Goal: Task Accomplishment & Management: Manage account settings

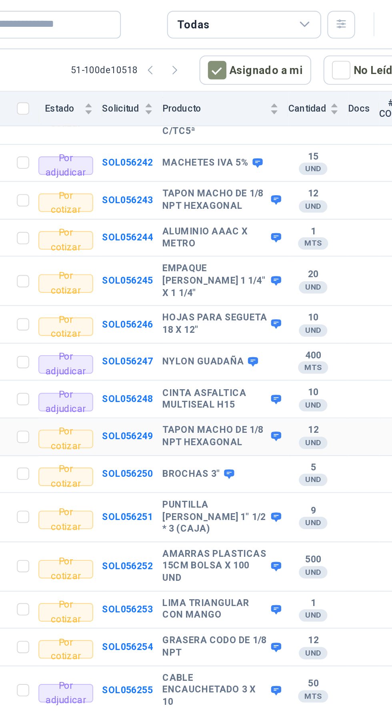
scroll to position [672, 0]
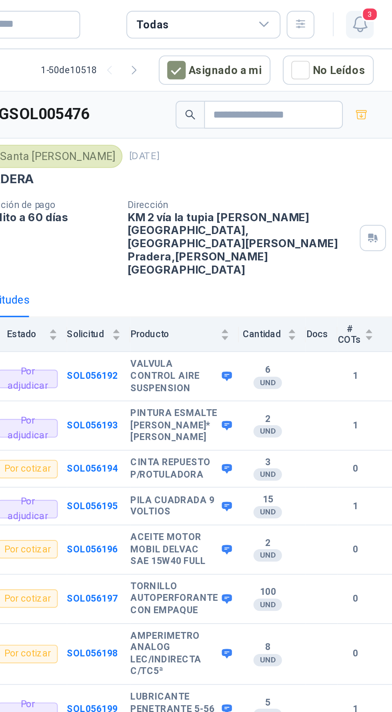
click at [375, 12] on icon "button" at bounding box center [376, 13] width 10 height 10
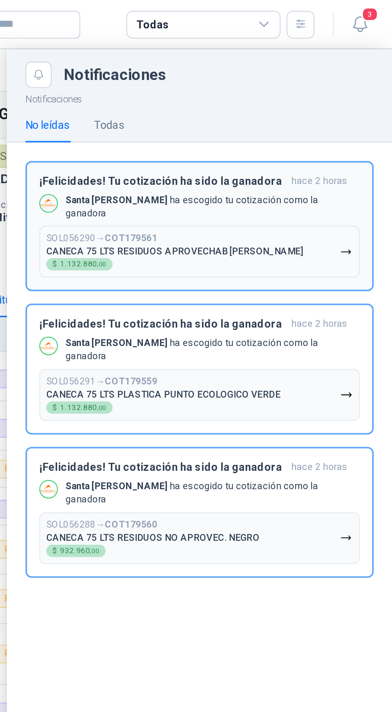
click at [246, 128] on p "CANECA 75 LTS RESIDUOS APROVECHAB BLANCO" at bounding box center [279, 131] width 133 height 6
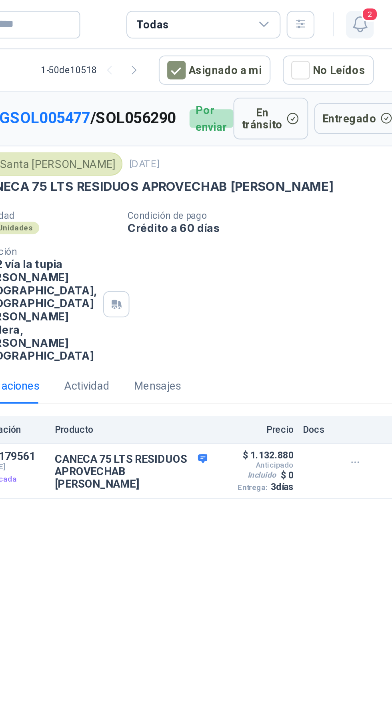
click at [380, 7] on span "2" at bounding box center [380, 8] width 9 height 8
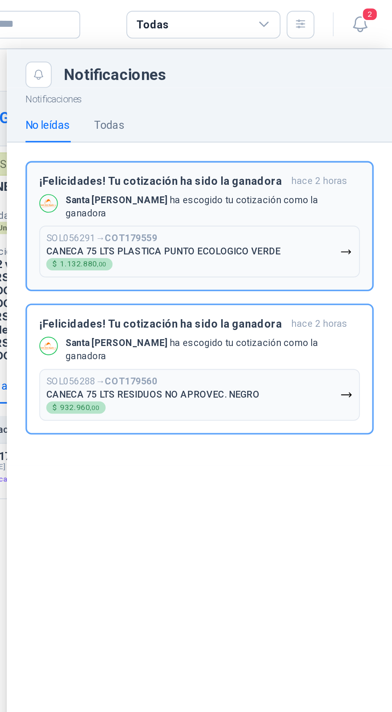
click at [232, 121] on p "SOL056291 → COT179559" at bounding box center [242, 124] width 58 height 6
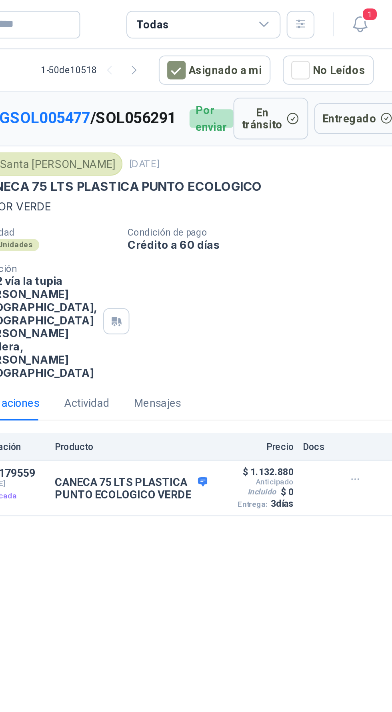
click at [380, 7] on span "1" at bounding box center [380, 8] width 9 height 8
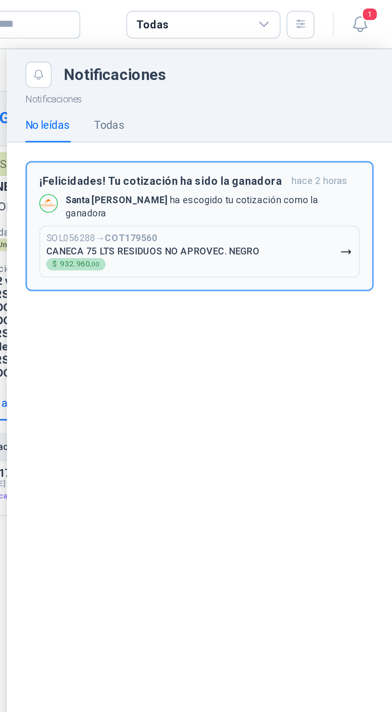
click at [229, 128] on p "CANECA 75 LTS RESIDUOS NO APROVEC. NEGRO" at bounding box center [268, 131] width 111 height 6
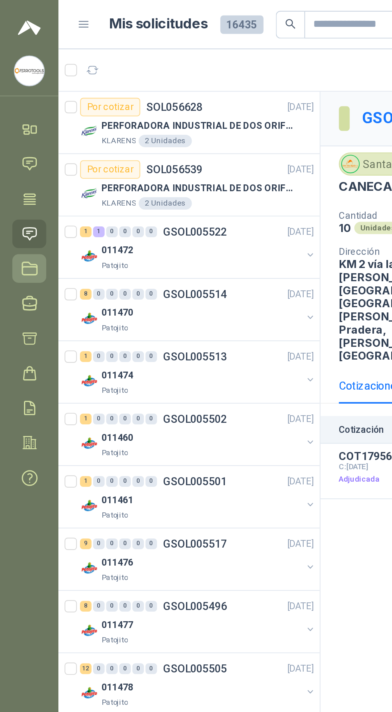
click at [11, 144] on link "Licitaciones" at bounding box center [15, 139] width 18 height 15
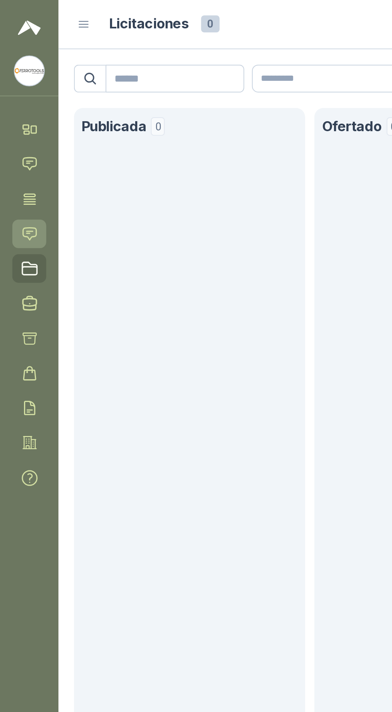
click at [8, 121] on link "Solicitudes" at bounding box center [15, 121] width 18 height 15
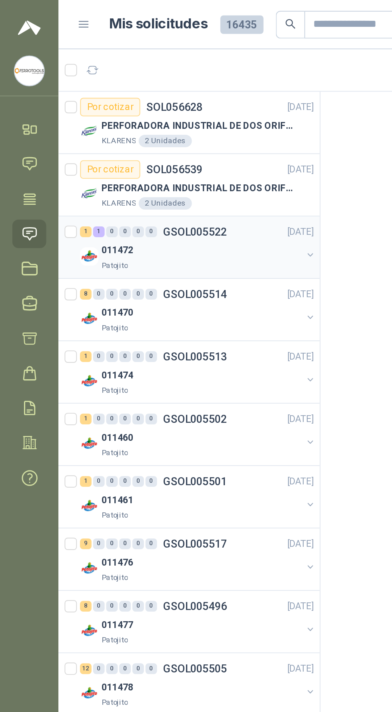
click at [69, 132] on p "011472" at bounding box center [61, 130] width 16 height 8
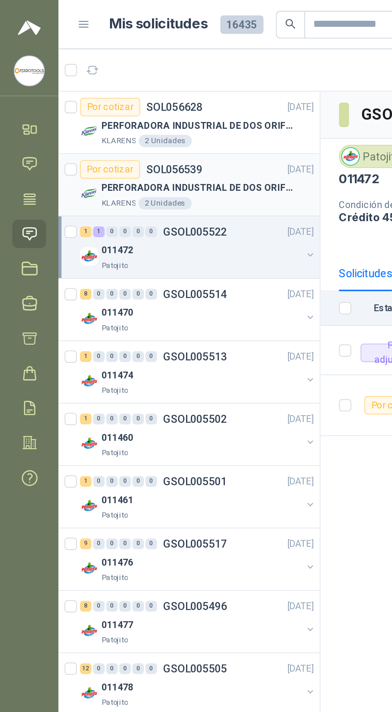
click at [101, 92] on div "Por cotizar SOL056539" at bounding box center [74, 88] width 64 height 10
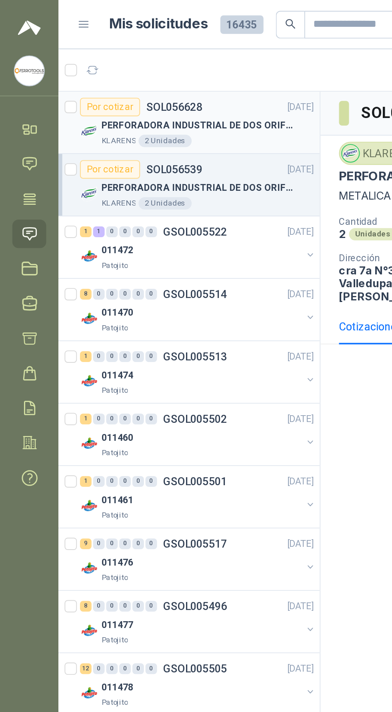
click at [89, 56] on p "SOL056628" at bounding box center [90, 56] width 29 height 6
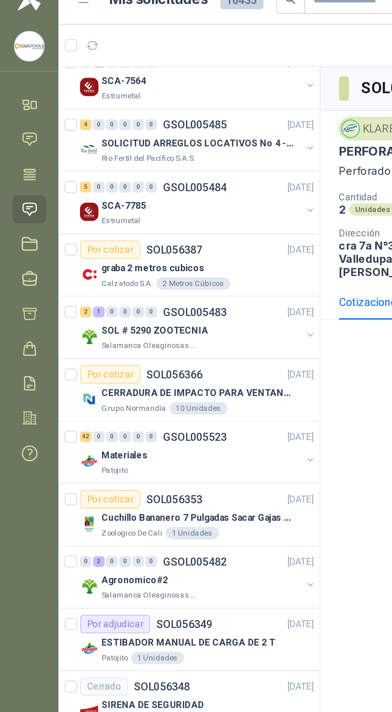
scroll to position [722, 0]
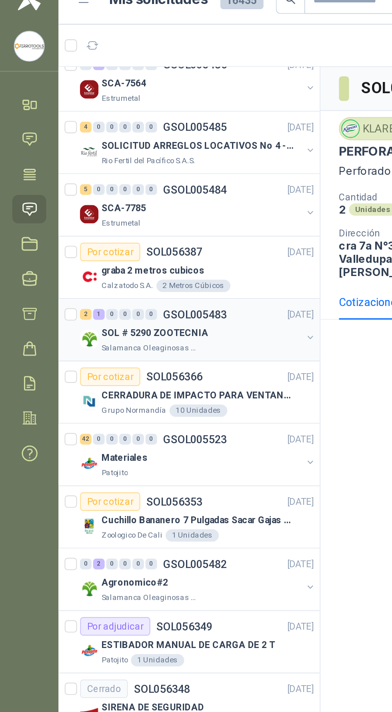
click at [79, 182] on p "SOL # 5290 ZOOTECNIA" at bounding box center [81, 186] width 56 height 8
